Goal: Check status: Check status

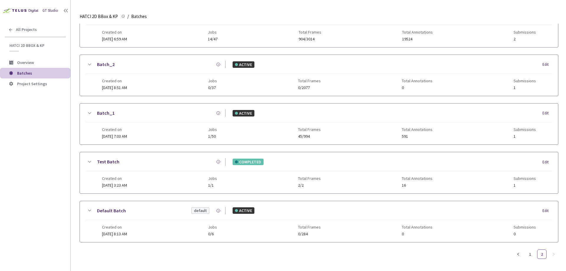
scroll to position [184, 0]
click at [531, 253] on link "1" at bounding box center [529, 252] width 9 height 9
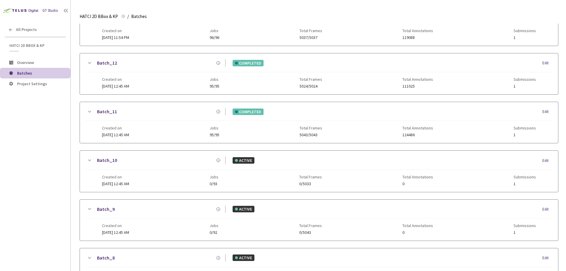
scroll to position [96, 0]
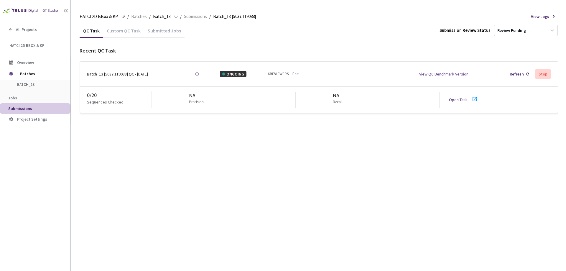
click at [140, 185] on div "QC Task Custom QC Task Submitted Jobs Submission Review Status Review Pending R…" at bounding box center [319, 147] width 478 height 247
click at [112, 74] on div "Batch_13 [5037:119088] QC - 11 Aug, 2025" at bounding box center [117, 74] width 61 height 6
click at [475, 100] on icon at bounding box center [474, 98] width 7 height 7
